Goal: Check status: Check status

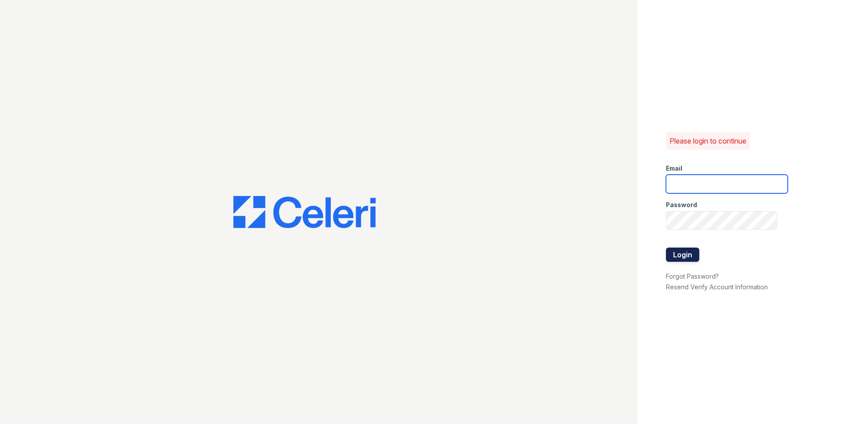
type input "gabriellejohnson@spmlv.com"
click at [670, 260] on button "Login" at bounding box center [682, 255] width 33 height 14
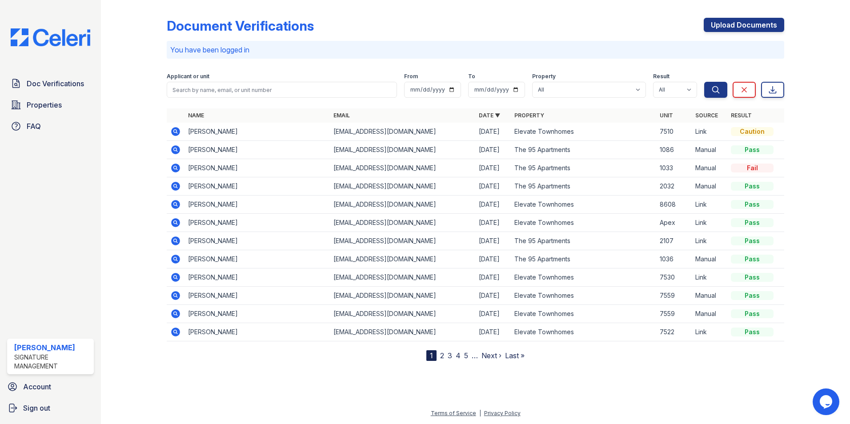
click at [170, 132] on td at bounding box center [176, 132] width 18 height 18
click at [175, 130] on icon at bounding box center [175, 131] width 11 height 11
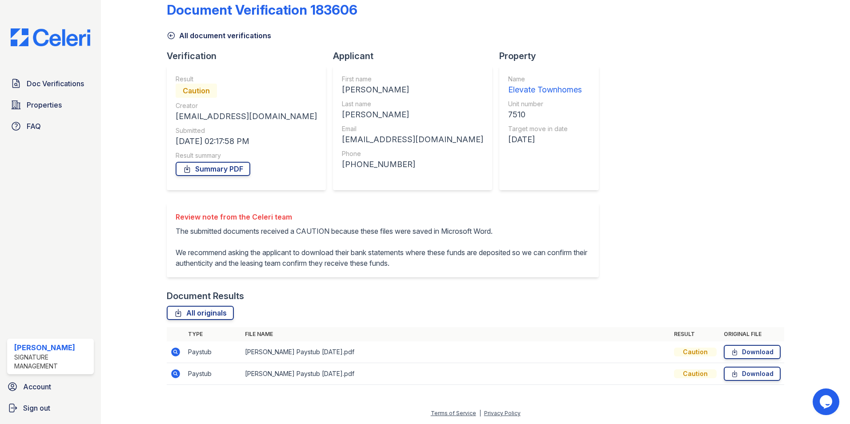
scroll to position [37, 0]
click at [176, 354] on icon at bounding box center [175, 352] width 9 height 9
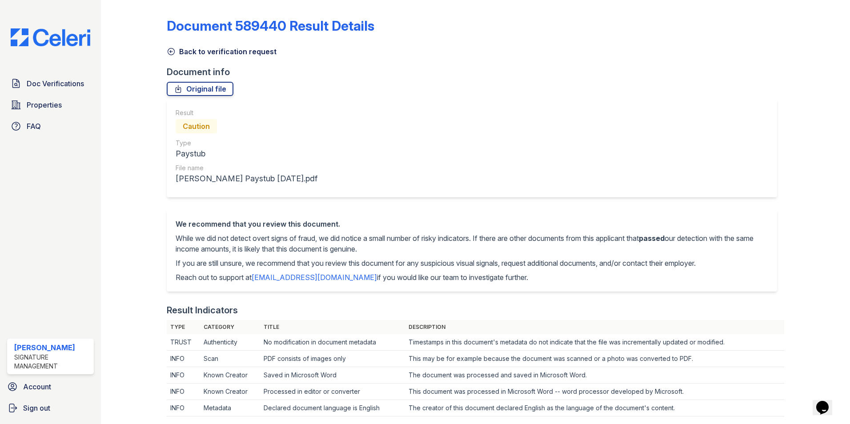
click at [214, 53] on link "Back to verification request" at bounding box center [222, 51] width 110 height 11
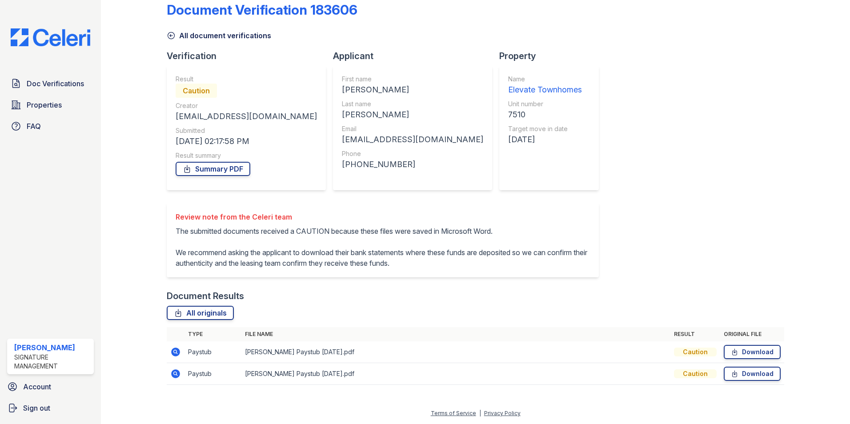
scroll to position [37, 0]
click at [176, 376] on icon at bounding box center [175, 373] width 9 height 9
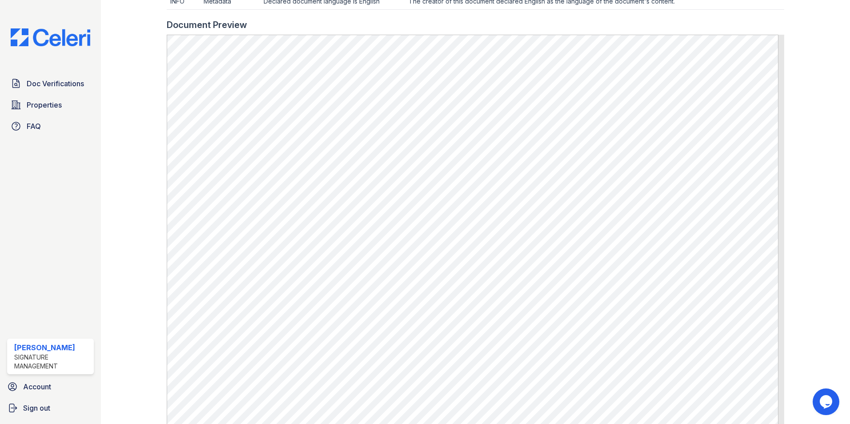
scroll to position [427, 0]
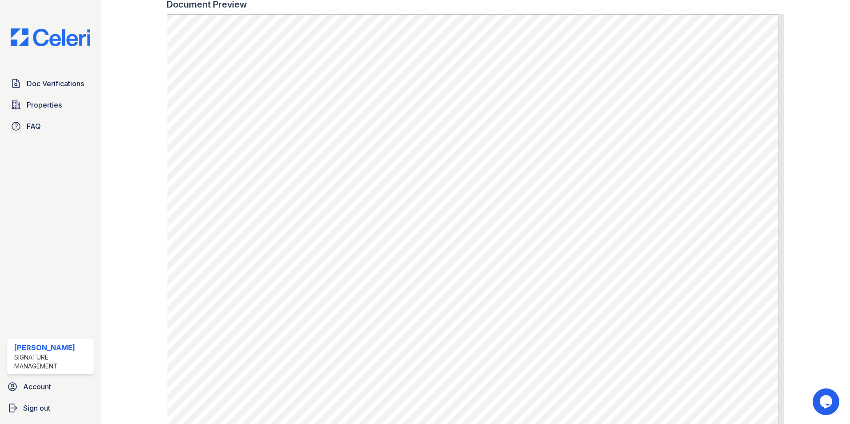
drag, startPoint x: 402, startPoint y: 287, endPoint x: 139, endPoint y: 264, distance: 264.1
click at [139, 264] on div at bounding box center [141, 7] width 52 height 862
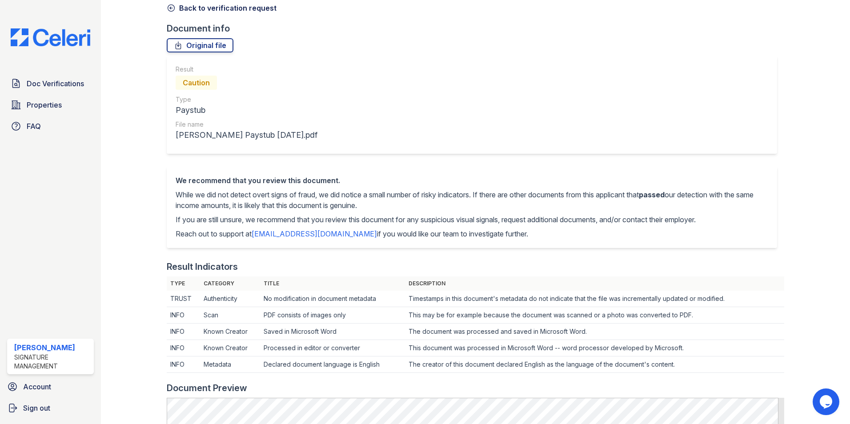
scroll to position [0, 0]
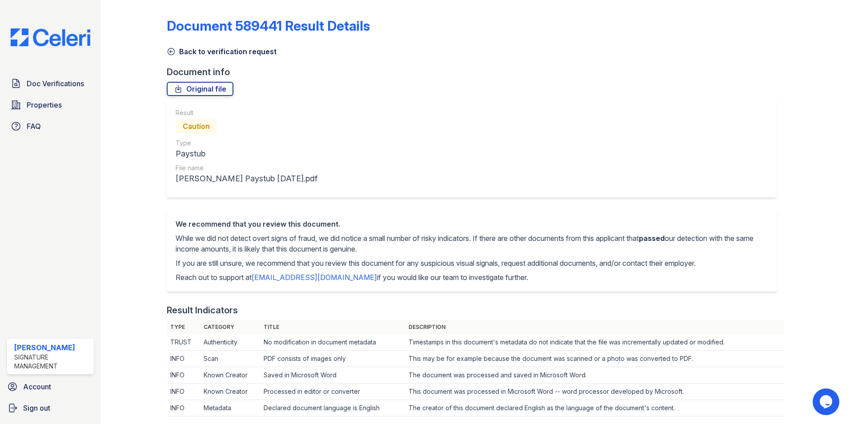
click at [172, 55] on icon at bounding box center [171, 51] width 9 height 9
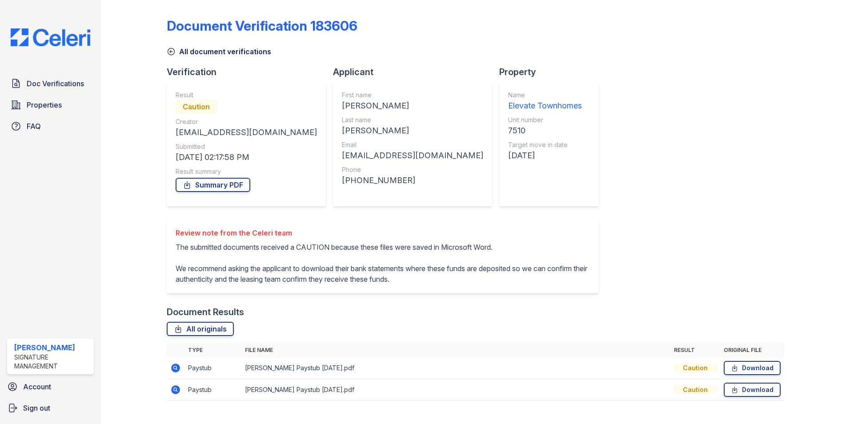
scroll to position [37, 0]
